Goal: Task Accomplishment & Management: Use online tool/utility

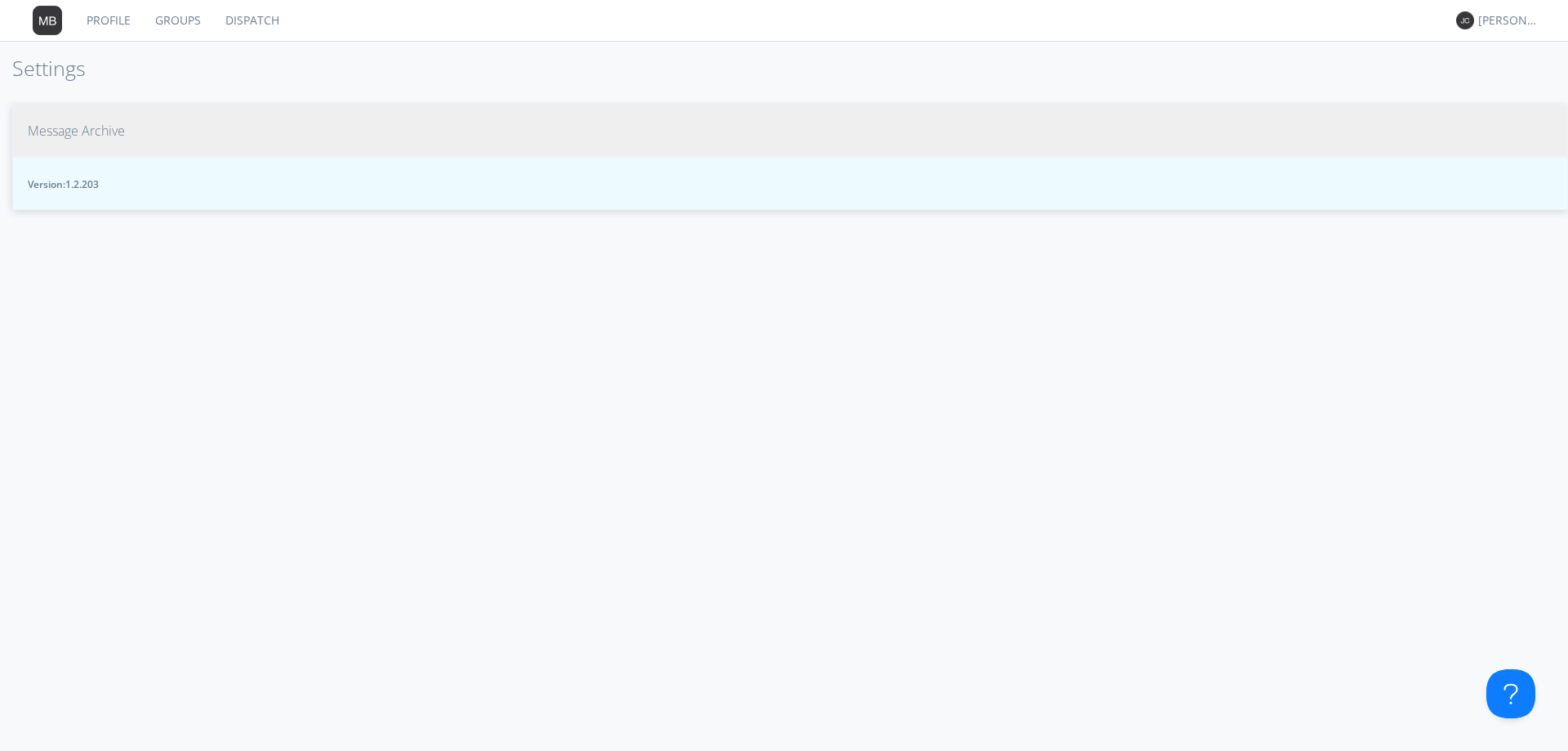
click at [98, 130] on span "Message Archive" at bounding box center [76, 131] width 97 height 18
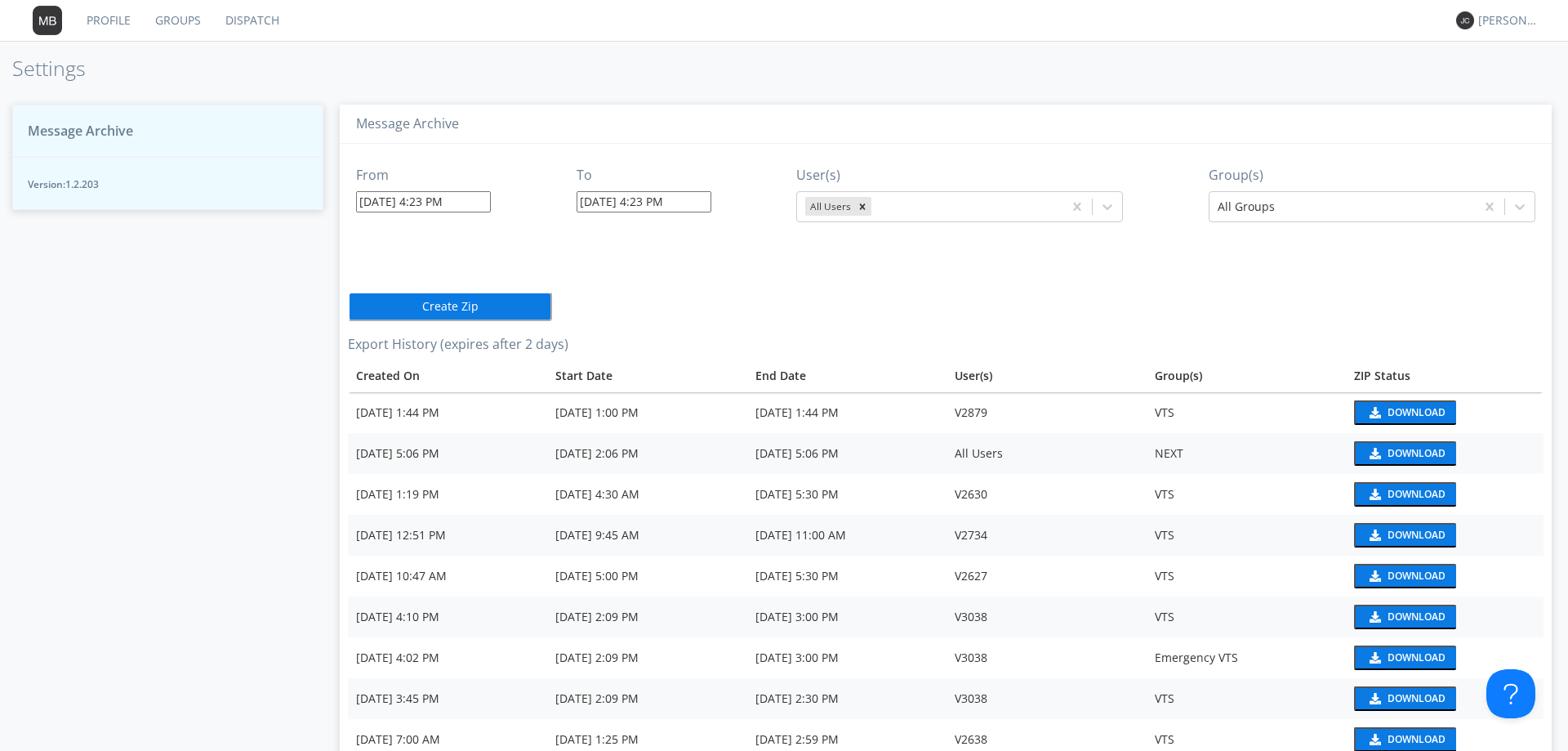
click at [435, 204] on input "[DATE] 4:23 PM" at bounding box center [423, 201] width 135 height 21
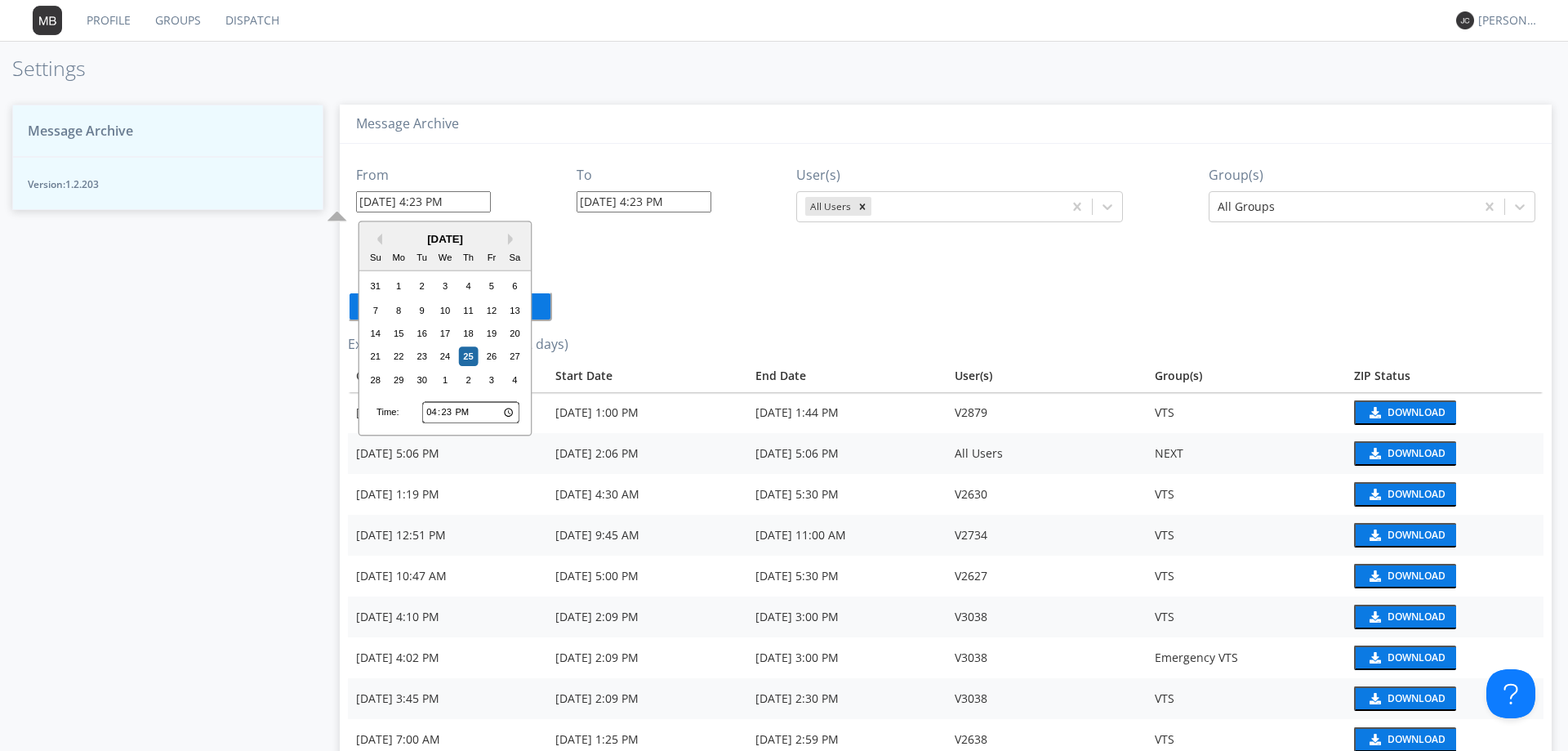
click at [428, 411] on input "16:23" at bounding box center [471, 412] width 97 height 21
type input "14:23"
type input "[DATE] 2:23 PM"
type input "14:03"
type input "[DATE] 2:03 PM"
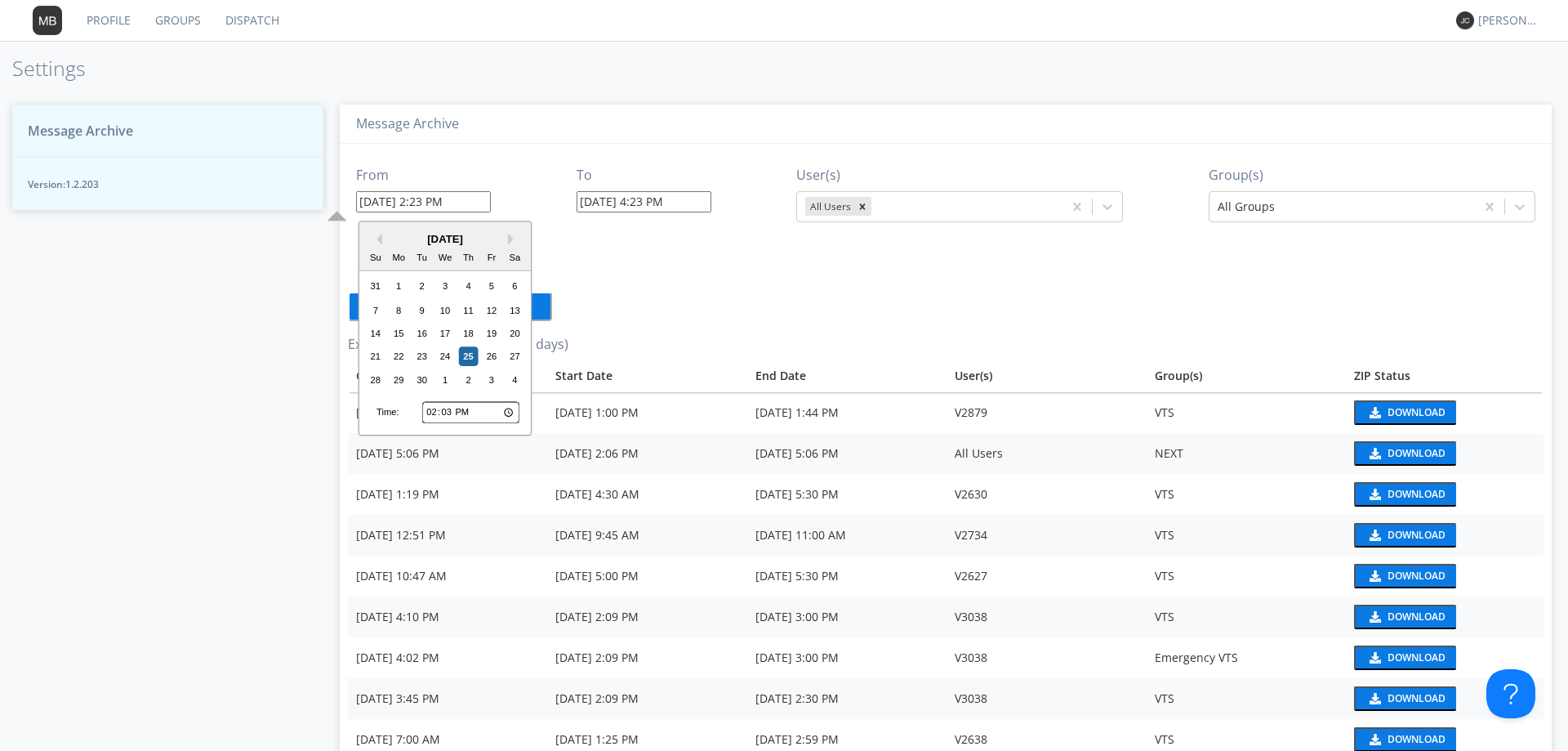
type input "[DATE] 4:24 PM"
type input "14:30"
click at [463, 313] on div "11" at bounding box center [468, 310] width 19 height 19
type input "[DATE] 2:30 PM"
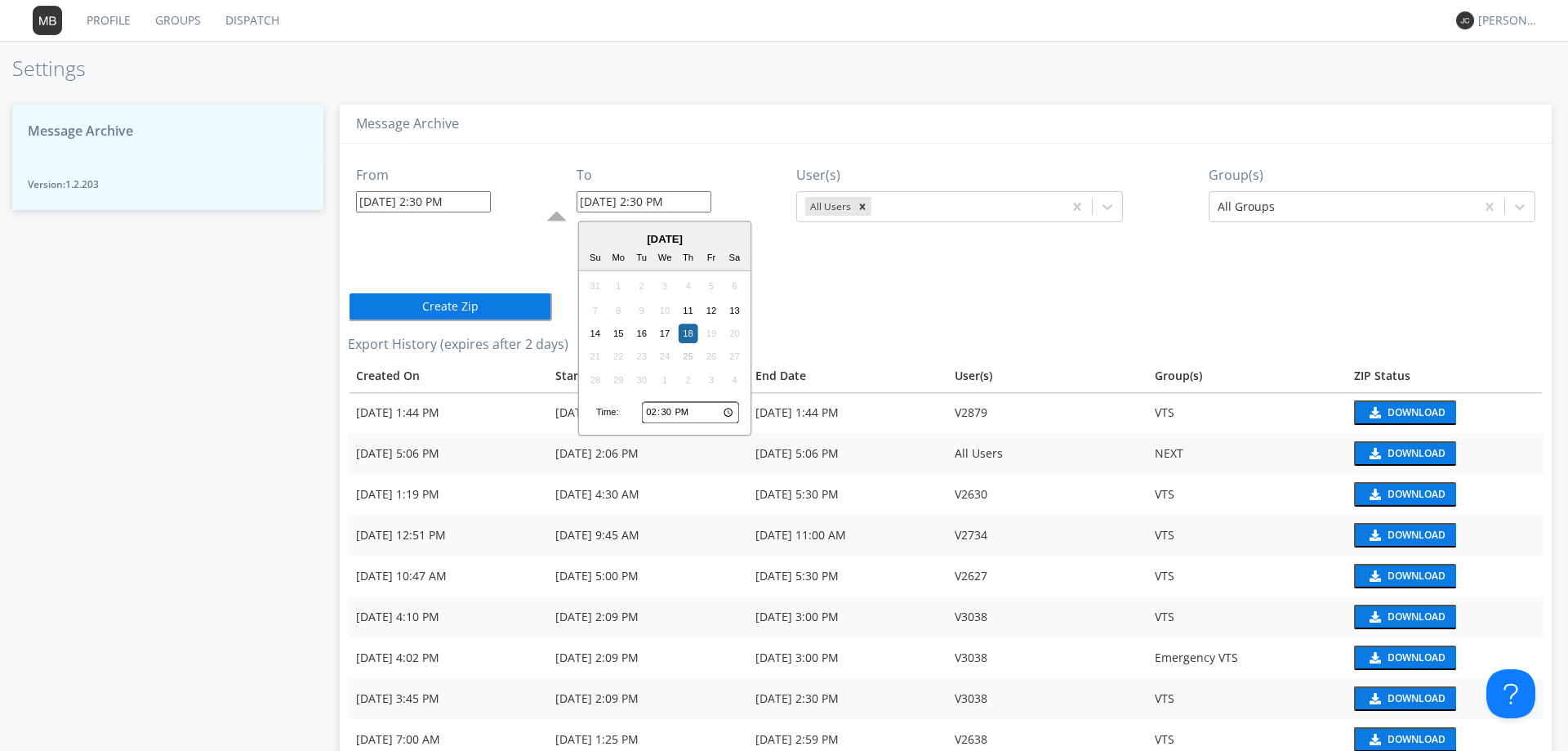
click at [601, 205] on input "[DATE] 2:30 PM" at bounding box center [644, 201] width 135 height 21
click at [668, 412] on input "14:30" at bounding box center [691, 412] width 97 height 21
click at [650, 411] on input "14:30" at bounding box center [691, 412] width 97 height 21
type input "15:30"
type input "[DATE] 3:30 PM"
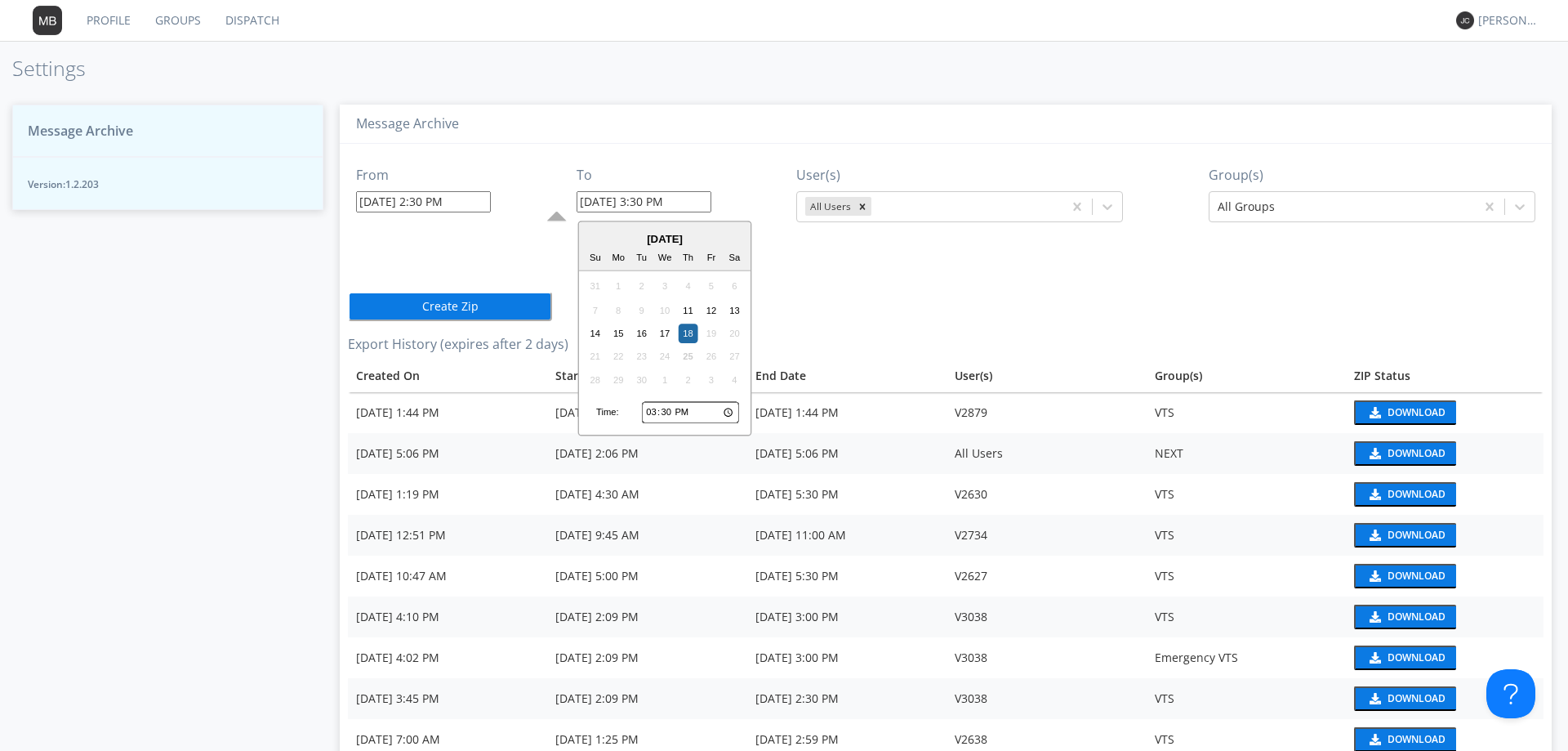
click at [651, 412] on input "15:30" at bounding box center [691, 412] width 97 height 21
type input "16:30"
type input "[DATE] 4:30 PM"
click at [863, 205] on icon "Remove All Users" at bounding box center [862, 207] width 12 height 12
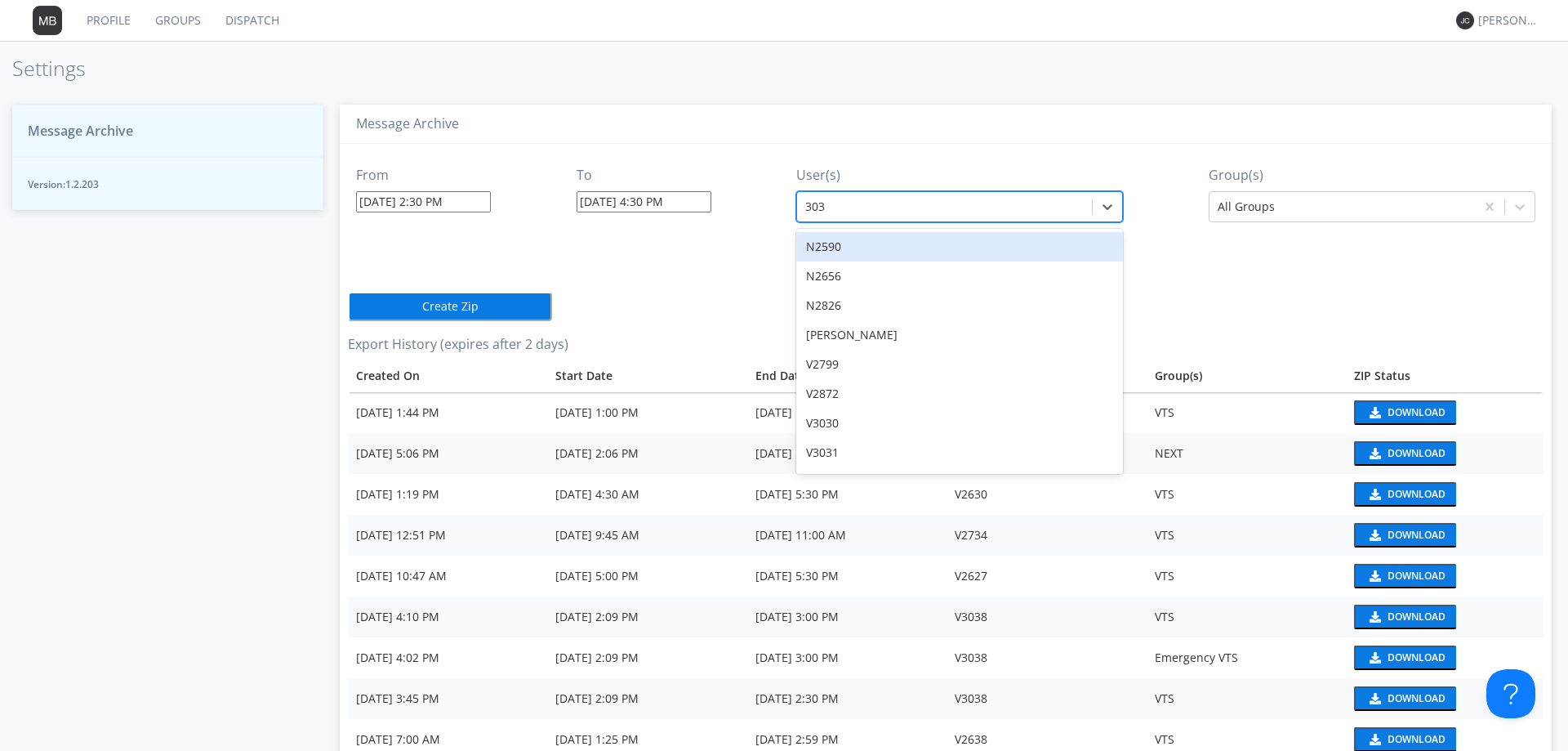
type input "3031"
click at [831, 250] on div "V3031" at bounding box center [960, 246] width 327 height 29
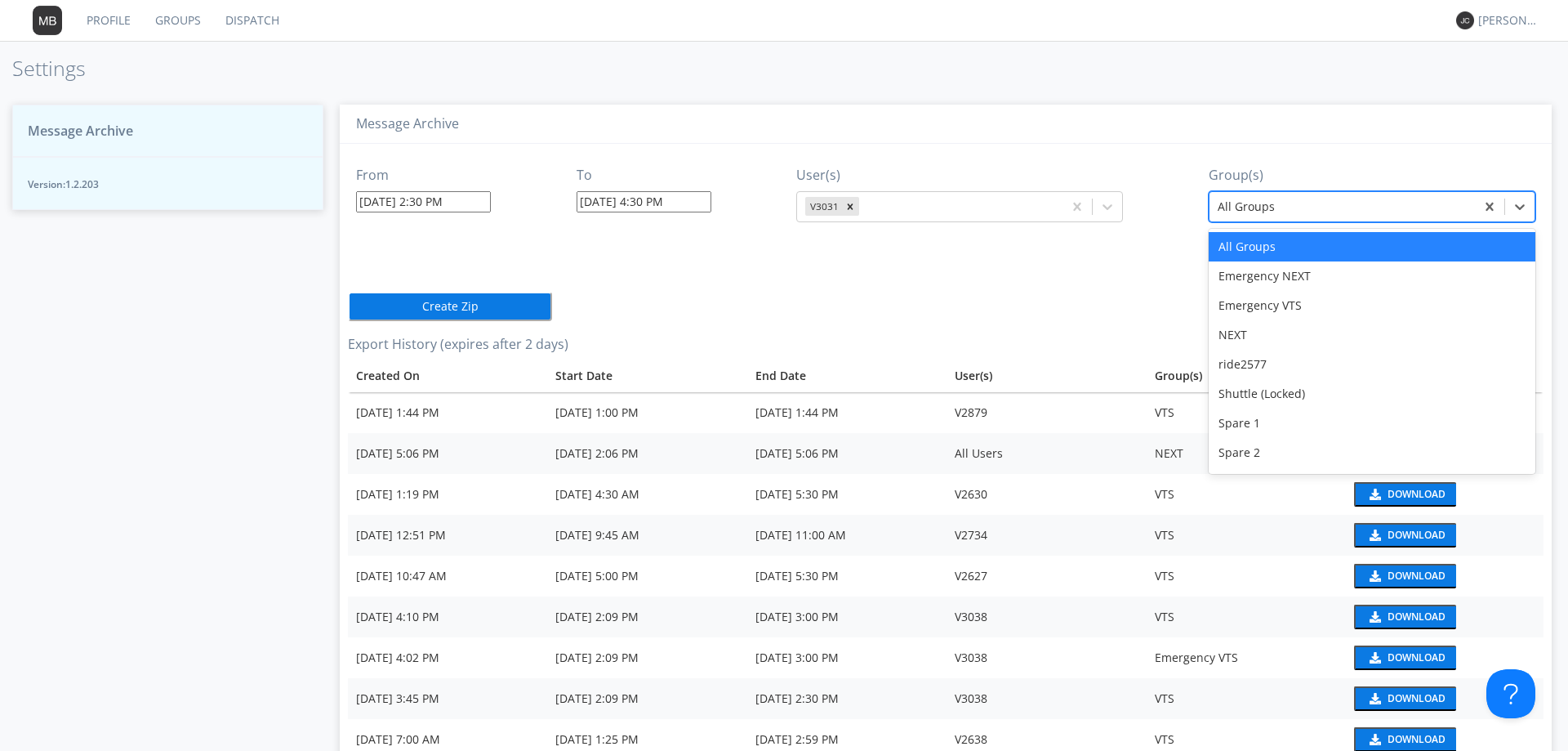
click at [1239, 203] on div at bounding box center [1342, 206] width 249 height 19
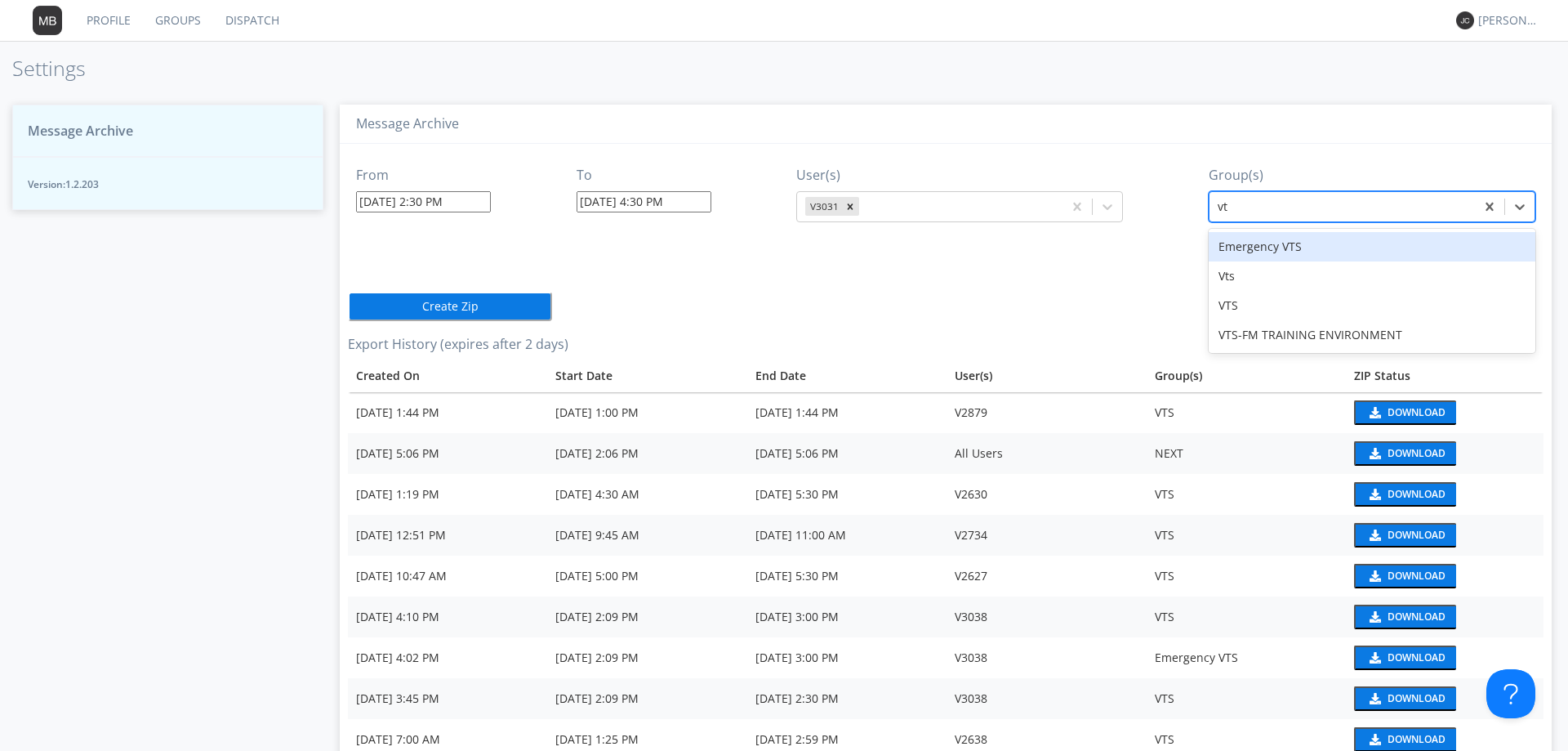
type input "vts"
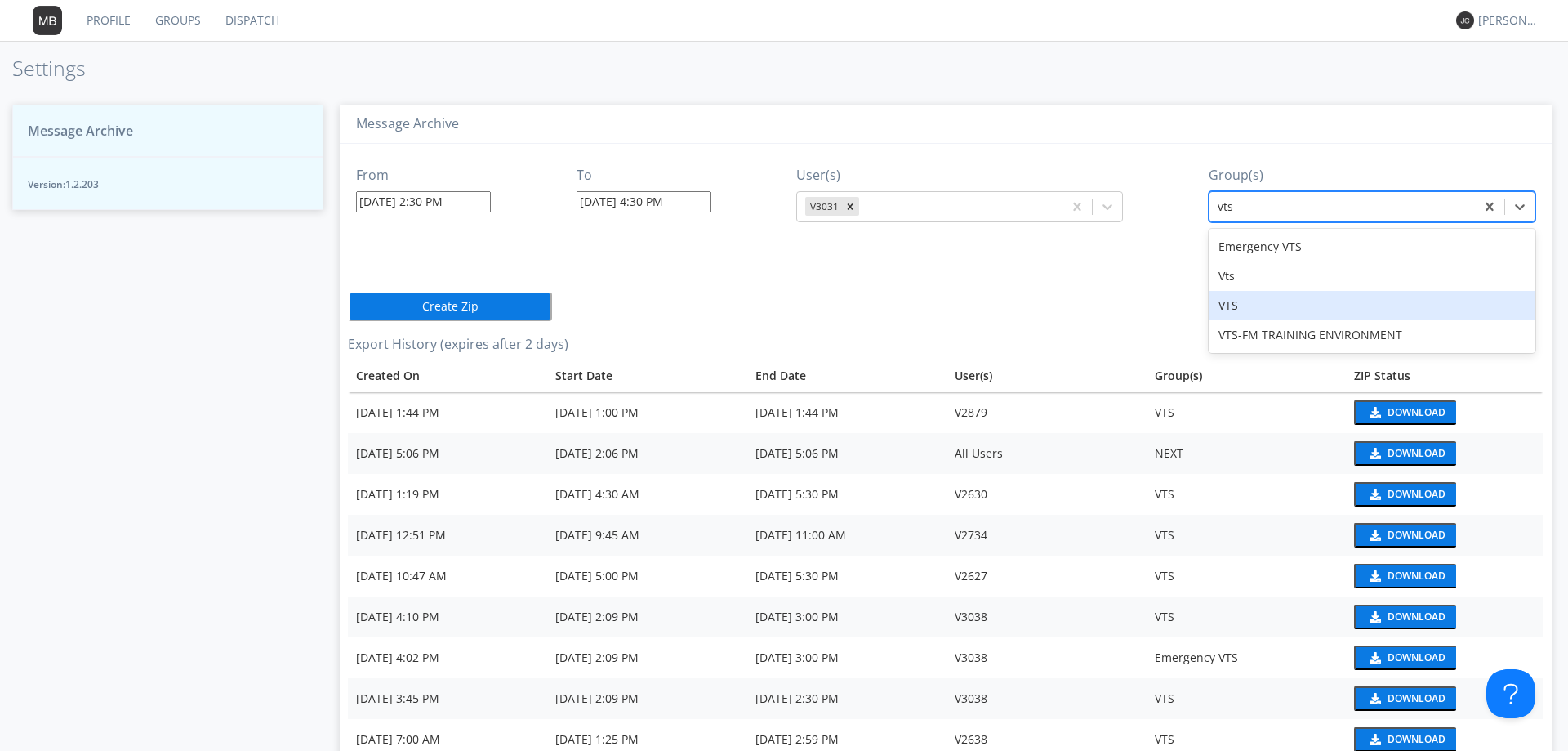
click at [1235, 304] on div "VTS" at bounding box center [1373, 305] width 327 height 29
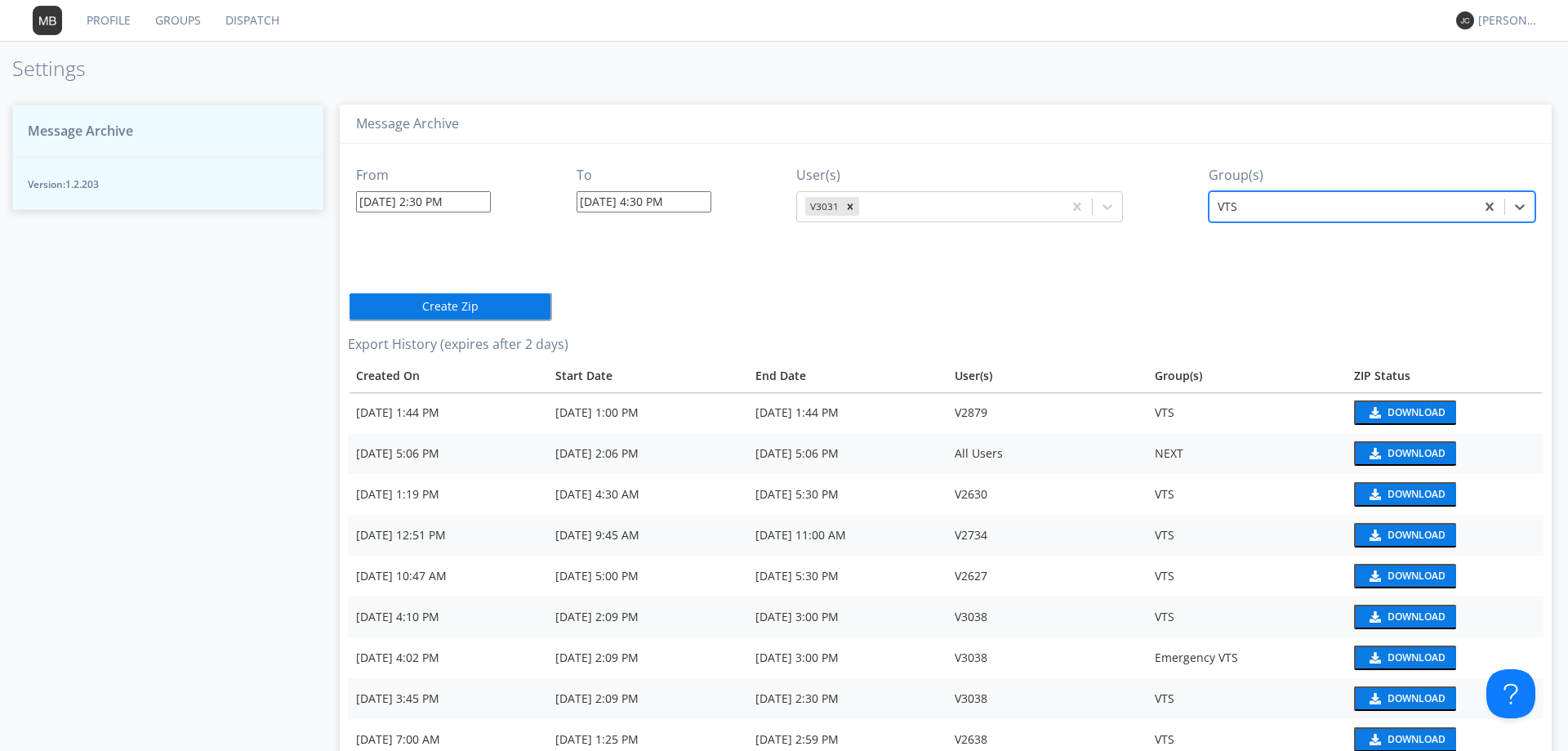
click at [479, 302] on button "Create Zip" at bounding box center [450, 306] width 204 height 29
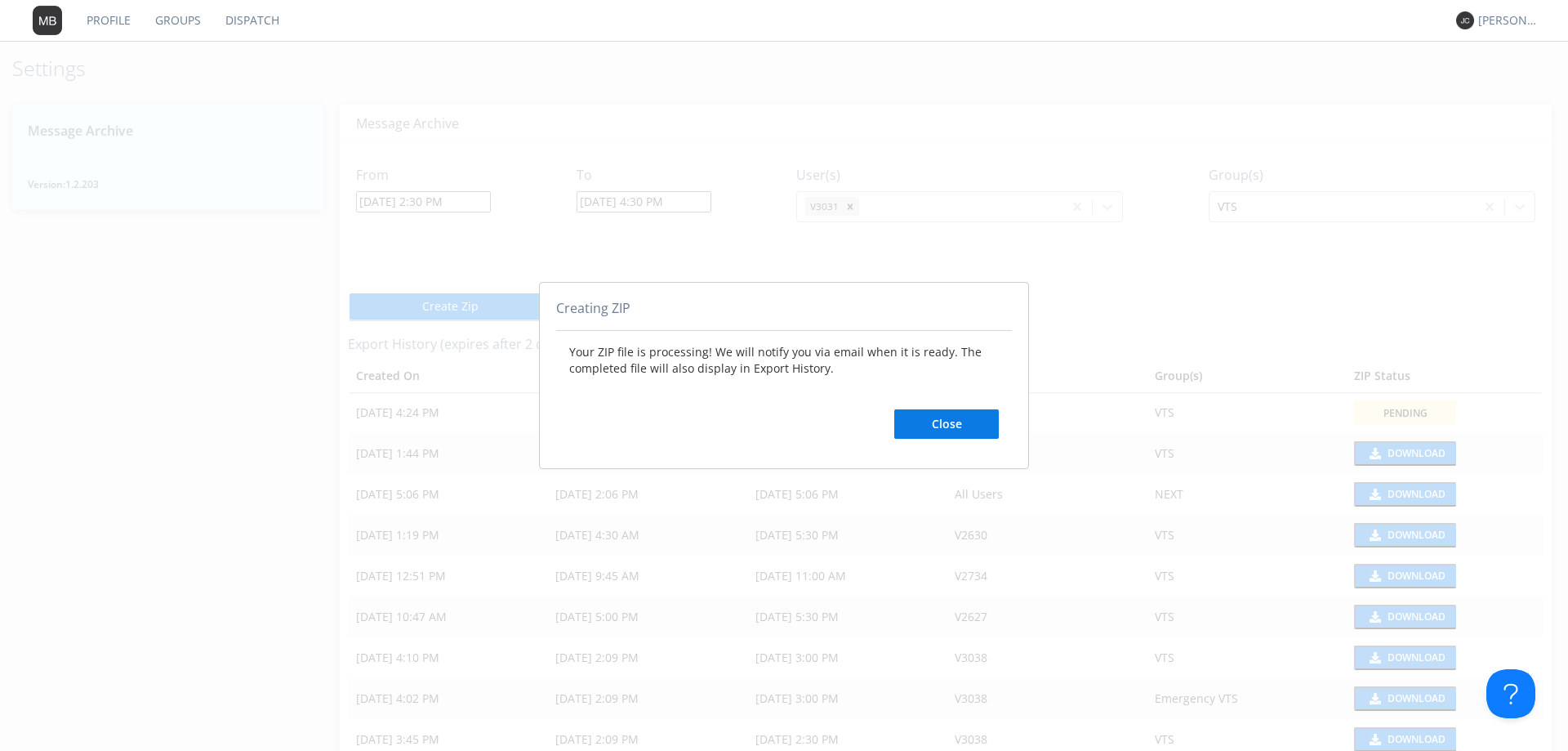
click at [932, 415] on button "Close" at bounding box center [946, 423] width 105 height 29
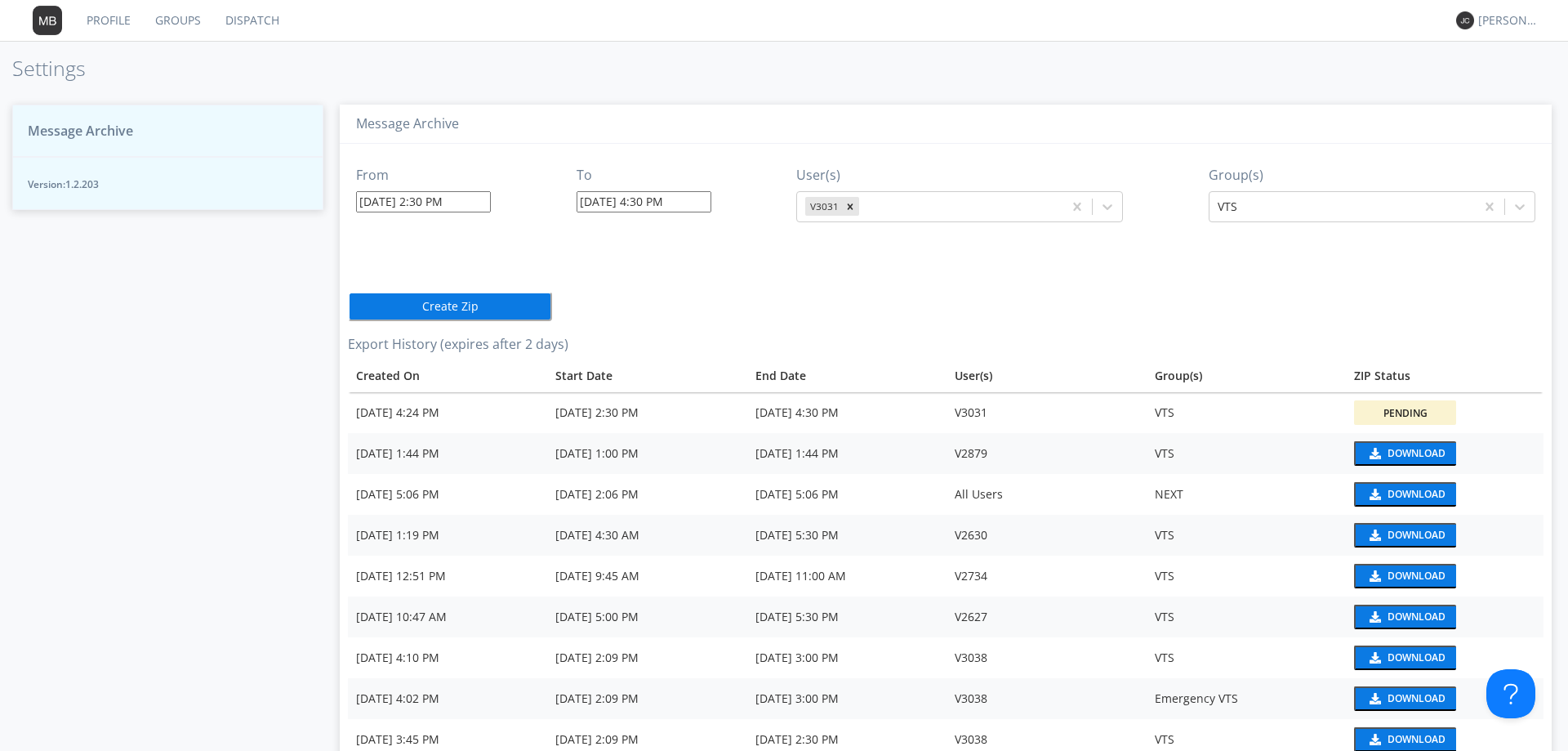
click at [629, 202] on input "[DATE] 4:30 PM" at bounding box center [644, 201] width 135 height 21
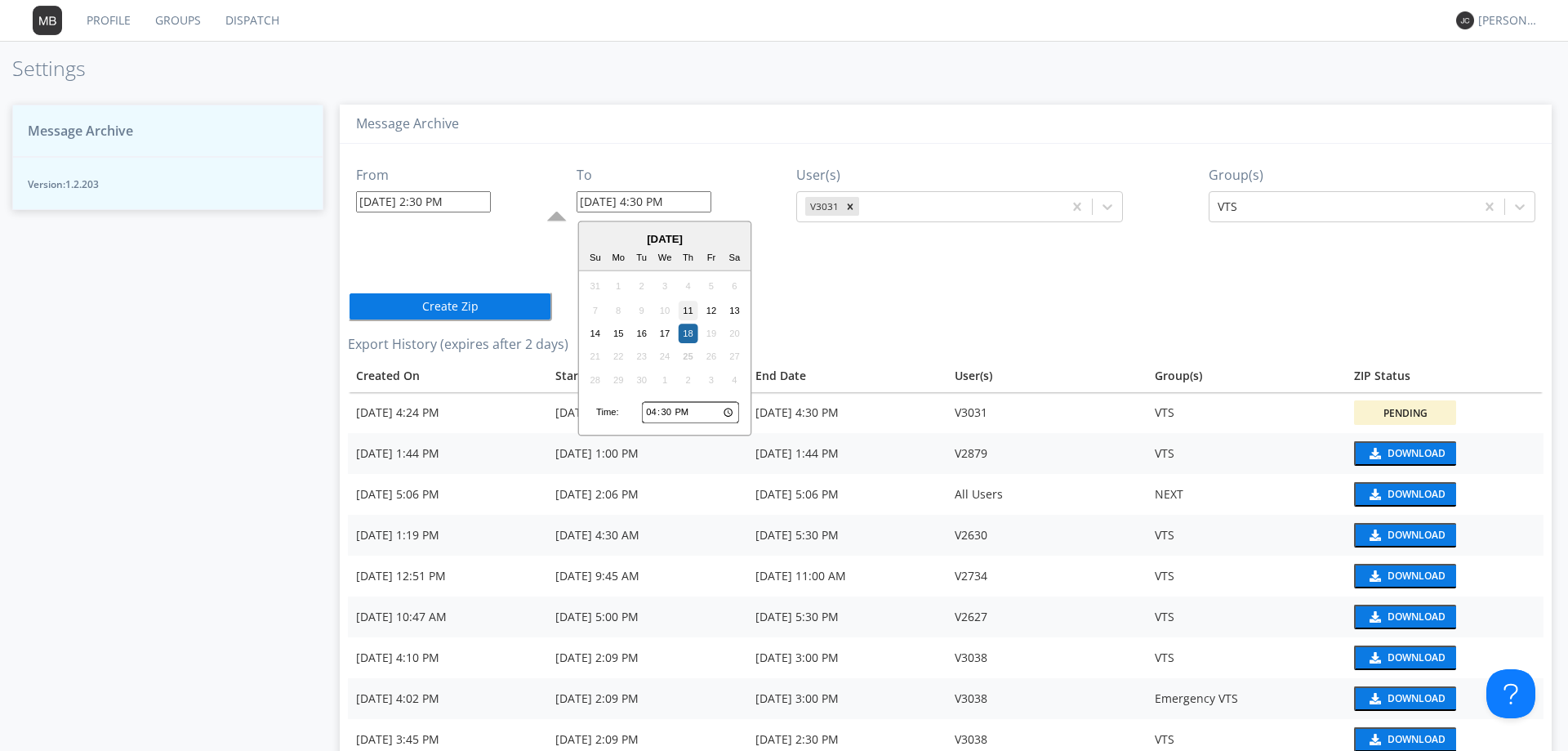
click at [688, 310] on div "11" at bounding box center [688, 310] width 19 height 19
type input "[DATE] 4:30 PM"
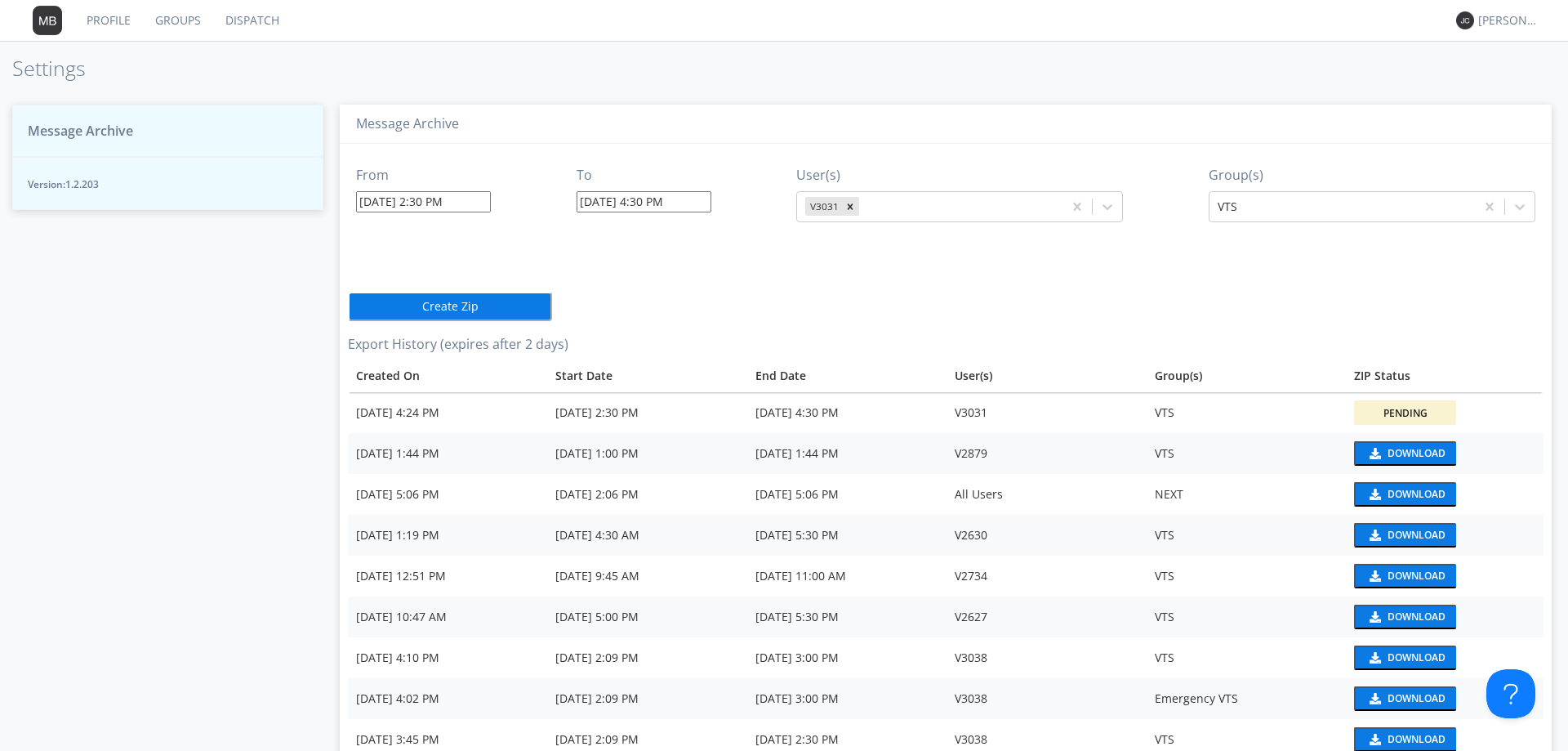
click at [449, 307] on button "Create Zip" at bounding box center [450, 306] width 204 height 29
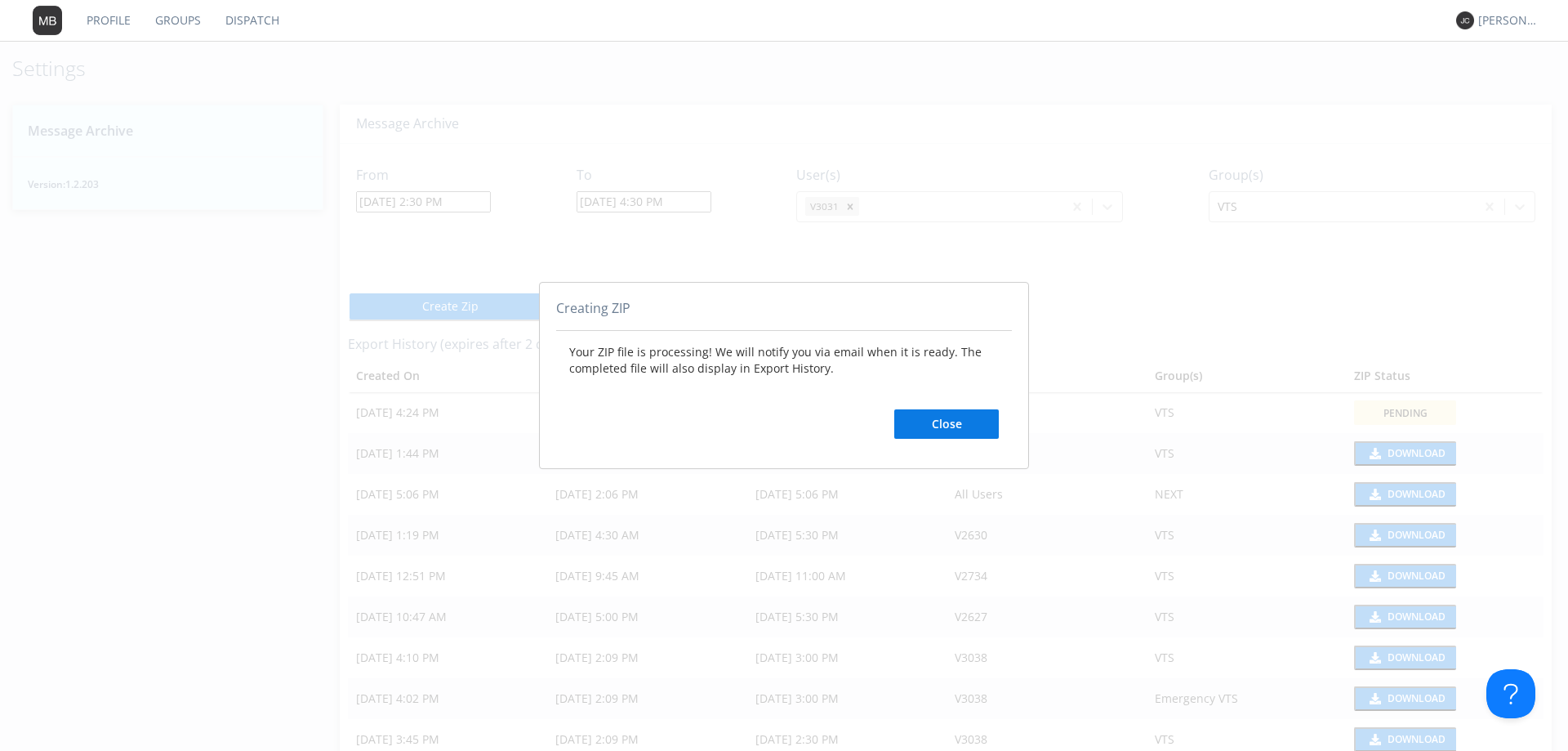
click at [929, 422] on button "Close" at bounding box center [946, 423] width 105 height 29
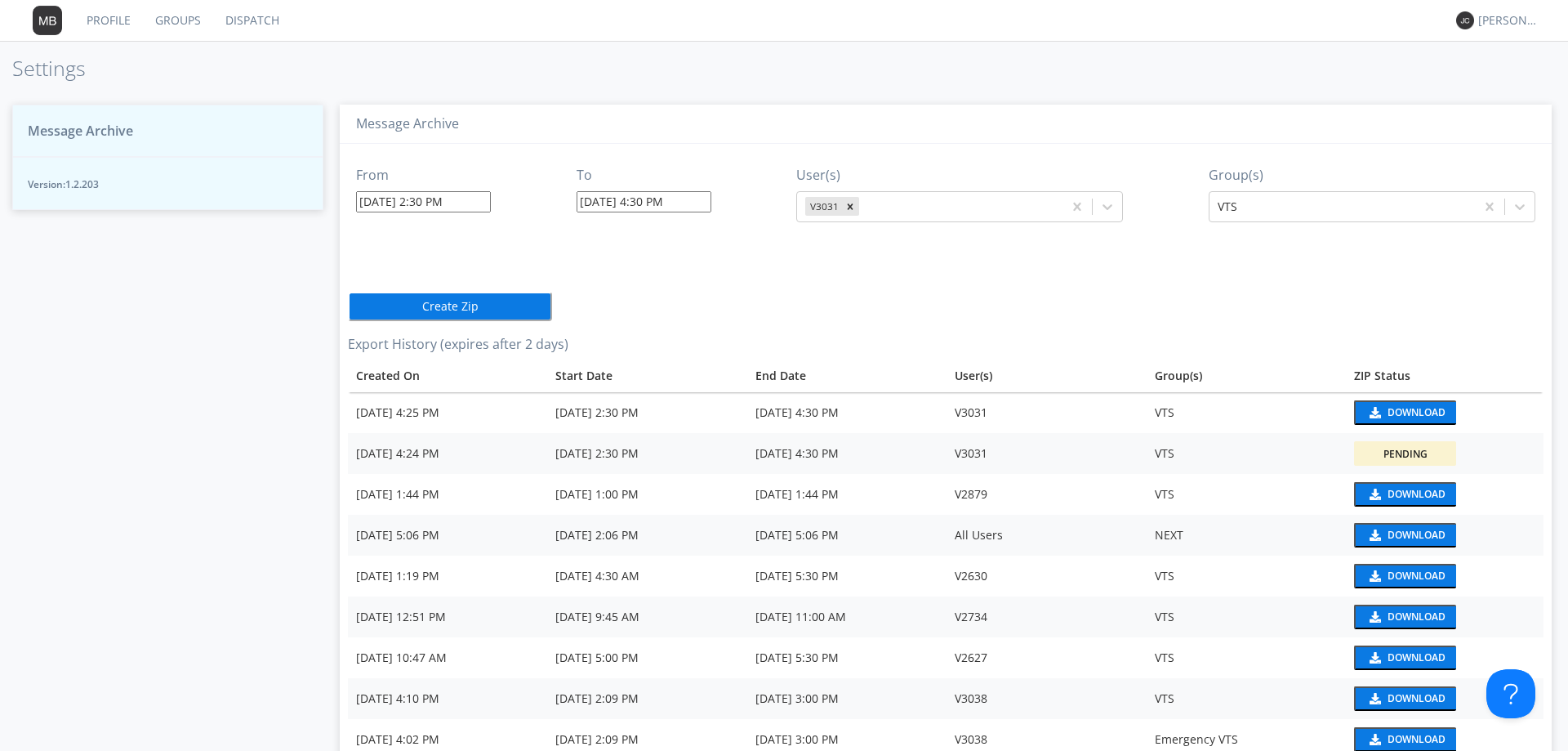
click at [1401, 458] on div "Pending" at bounding box center [1405, 453] width 44 height 14
click at [1394, 412] on div "Download" at bounding box center [1416, 412] width 58 height 10
click at [246, 19] on link "Dispatch" at bounding box center [252, 20] width 79 height 41
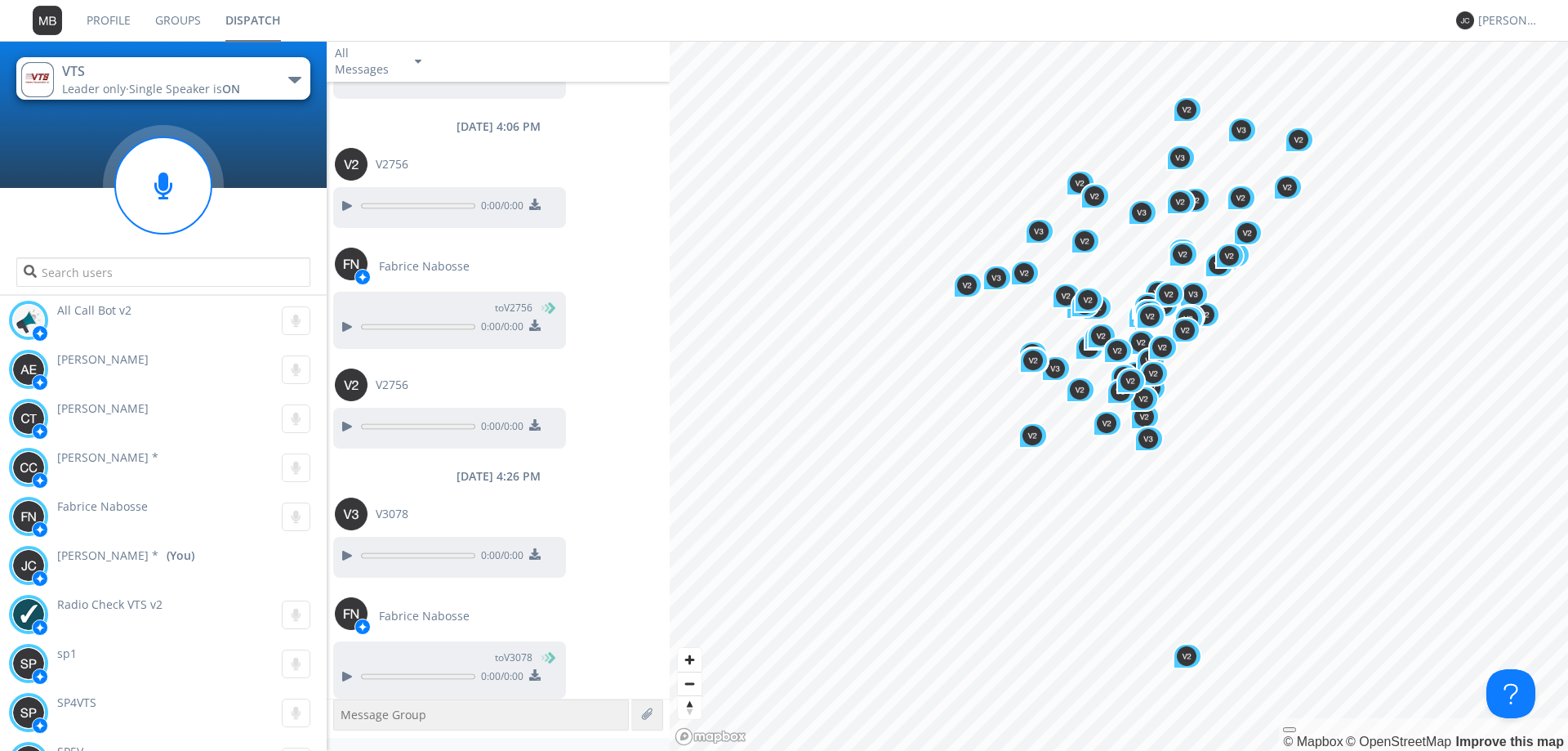
scroll to position [1713, 0]
